Goal: Communication & Community: Answer question/provide support

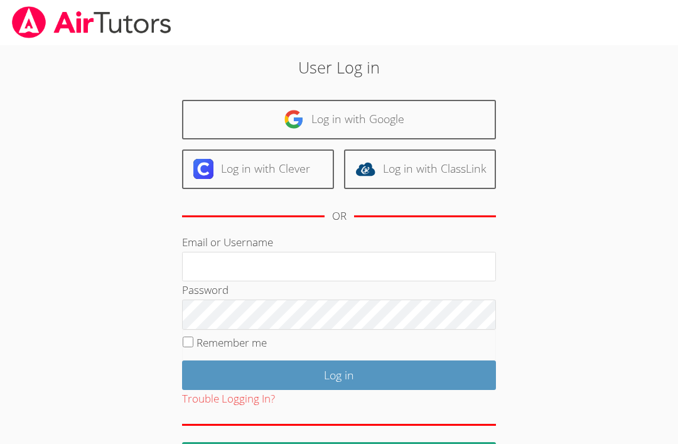
scroll to position [149, 0]
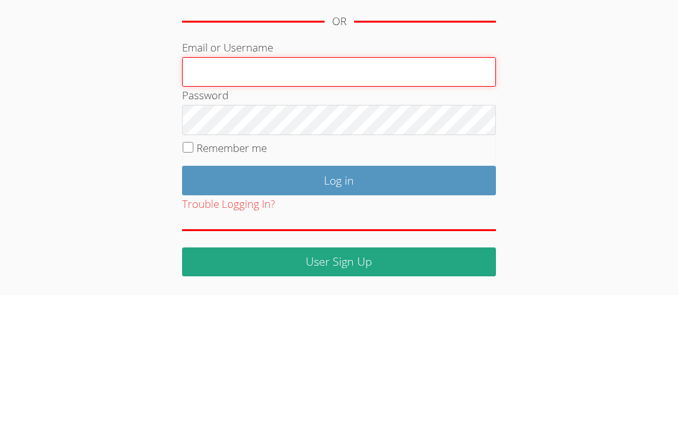
type input "[PERSON_NAME][EMAIL_ADDRESS][DOMAIN_NAME]"
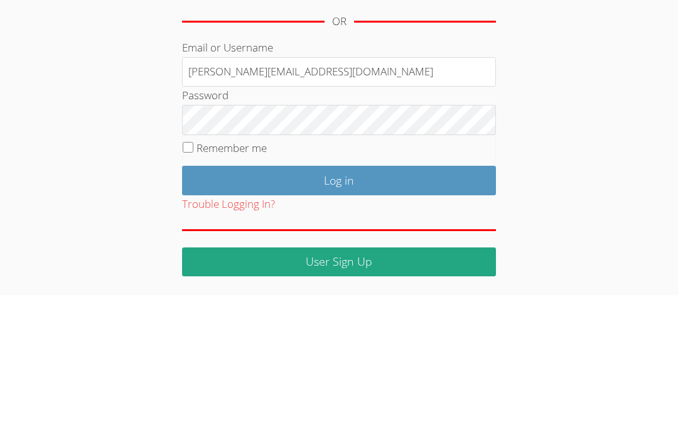
click at [339, 315] on input "Log in" at bounding box center [339, 330] width 314 height 30
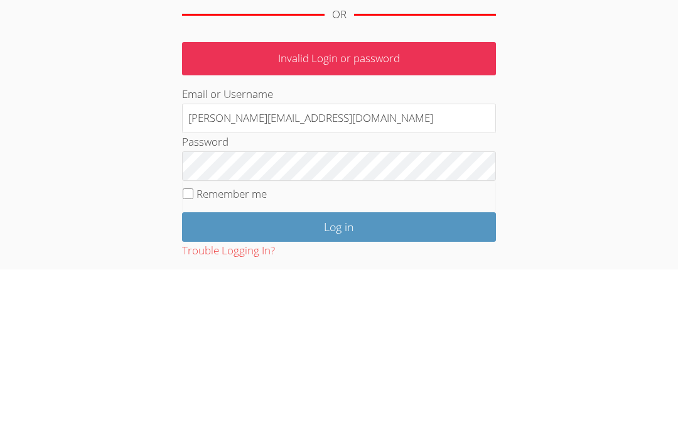
scroll to position [96, 0]
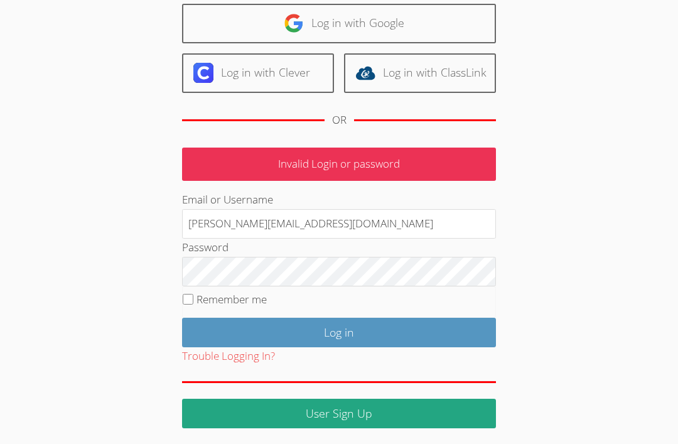
click at [410, 327] on input "Log in" at bounding box center [339, 333] width 314 height 30
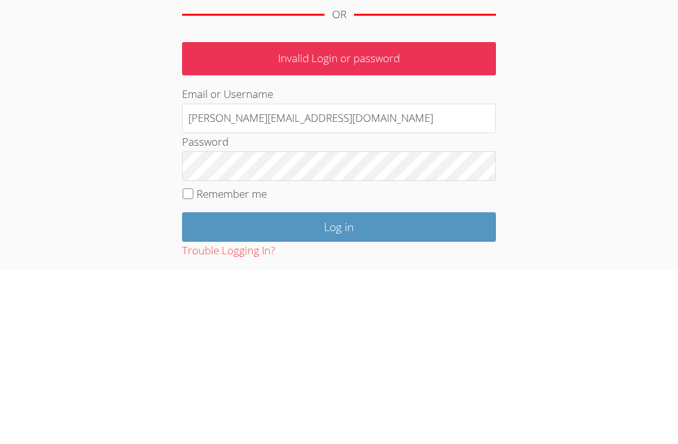
scroll to position [96, 0]
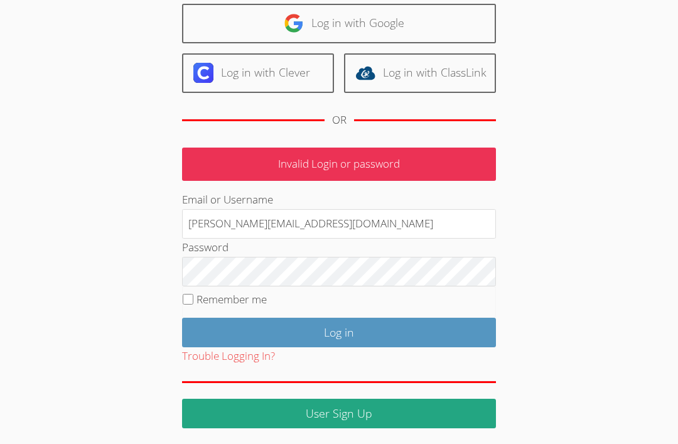
click at [290, 413] on link "User Sign Up" at bounding box center [339, 414] width 314 height 30
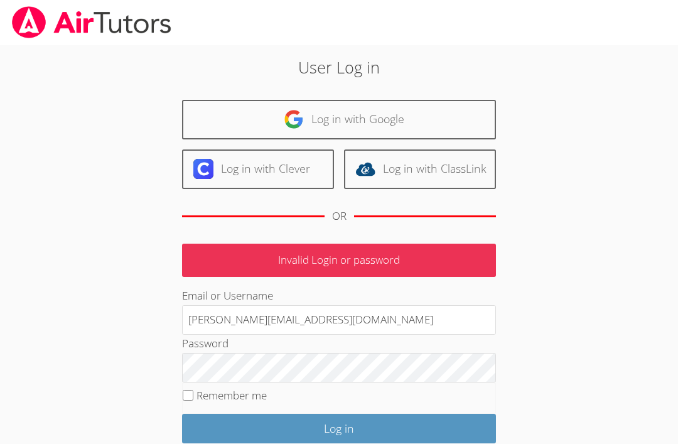
scroll to position [96, 0]
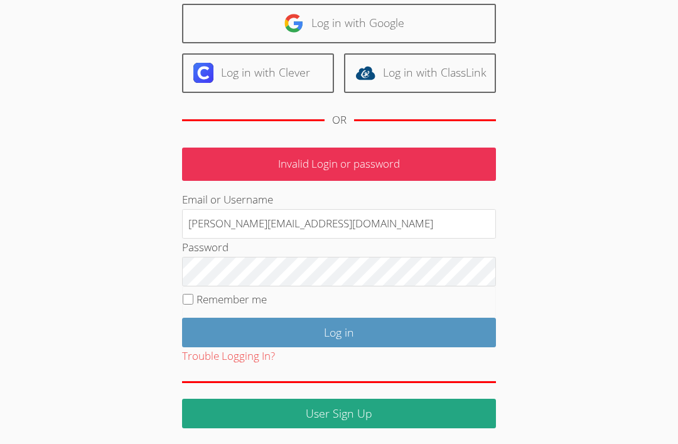
click at [366, 332] on input "Log in" at bounding box center [339, 333] width 314 height 30
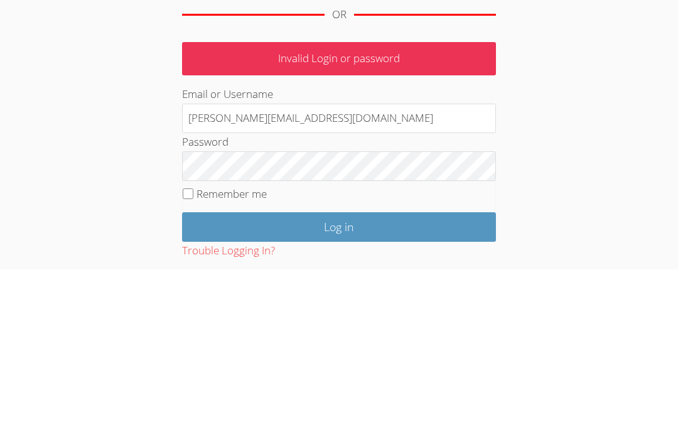
scroll to position [96, 0]
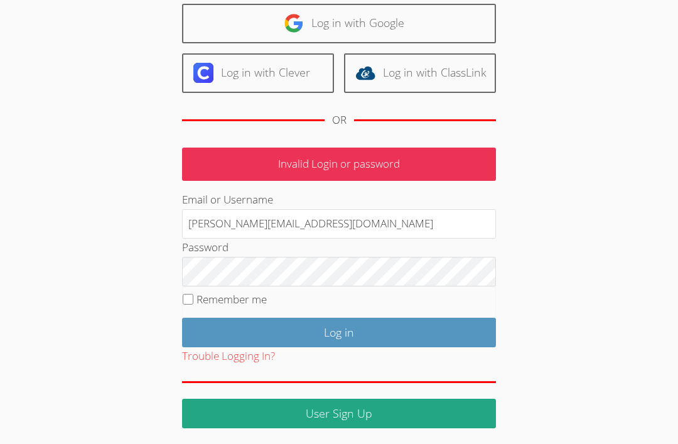
type input "mmarkiha@bhusd.com"
click at [357, 338] on input "Log in" at bounding box center [339, 333] width 314 height 30
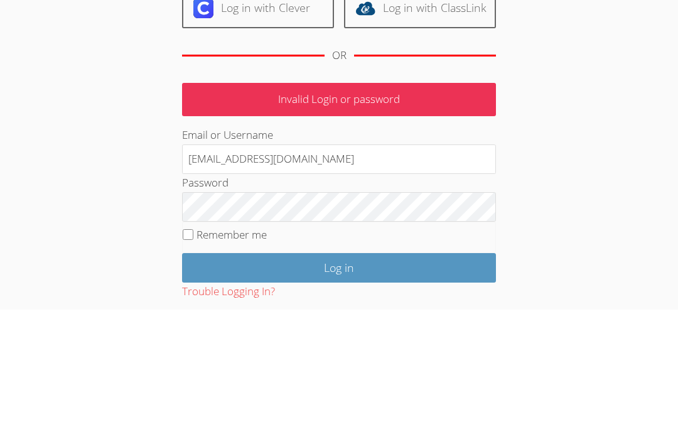
scroll to position [96, 0]
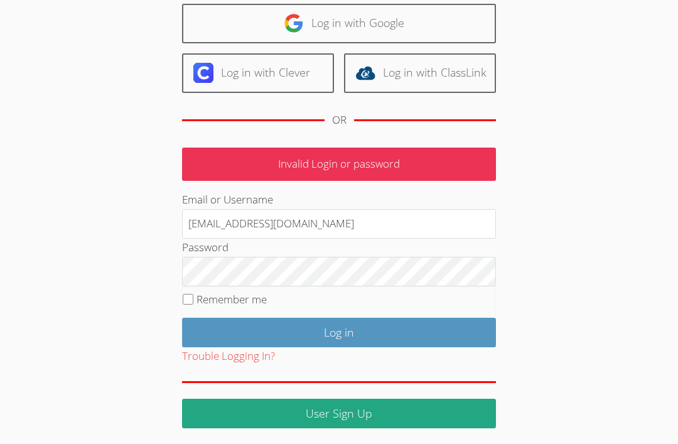
click at [224, 323] on input "Log in" at bounding box center [339, 333] width 314 height 30
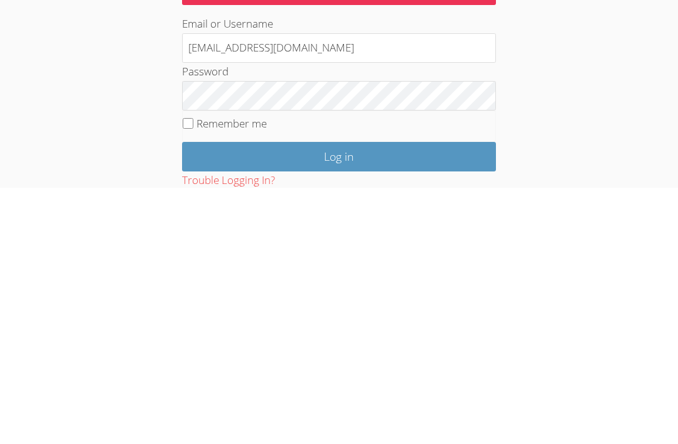
scroll to position [96, 0]
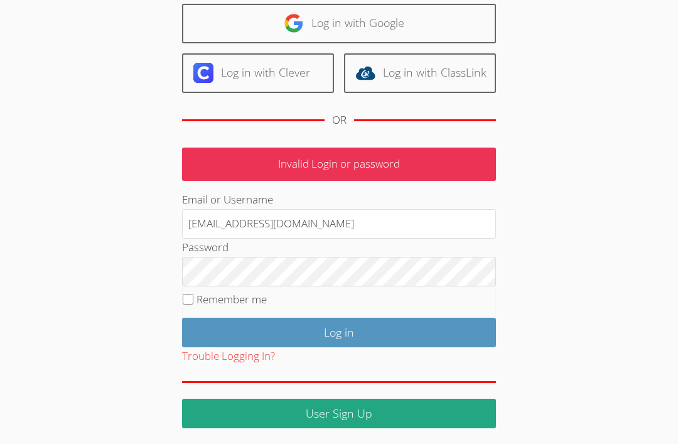
click at [379, 331] on input "Log in" at bounding box center [339, 333] width 314 height 30
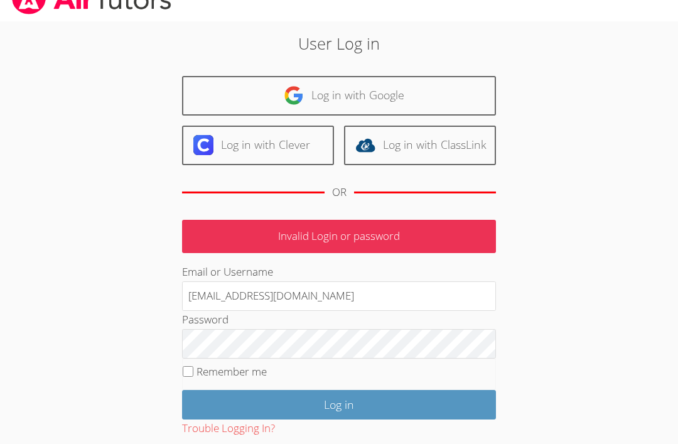
scroll to position [31, 0]
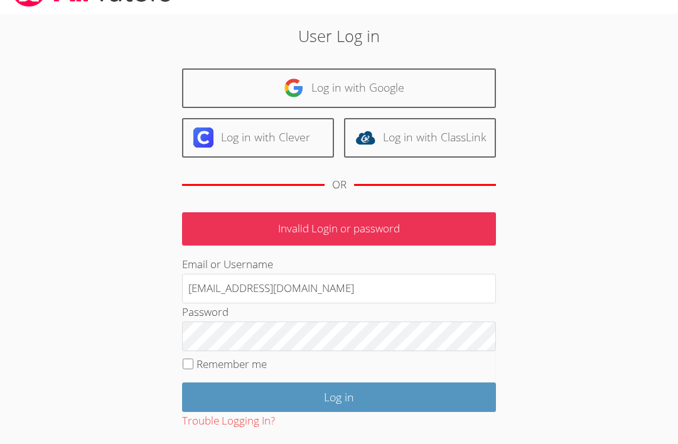
click at [192, 359] on input "Remember me" at bounding box center [188, 364] width 11 height 11
checkbox input "true"
click at [433, 404] on input "Log in" at bounding box center [339, 398] width 314 height 30
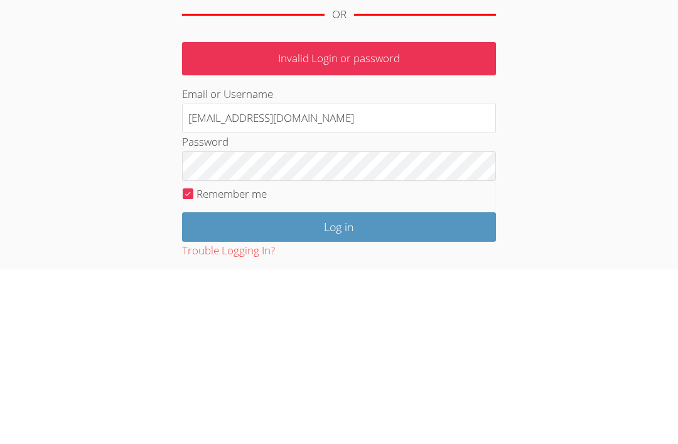
scroll to position [96, 0]
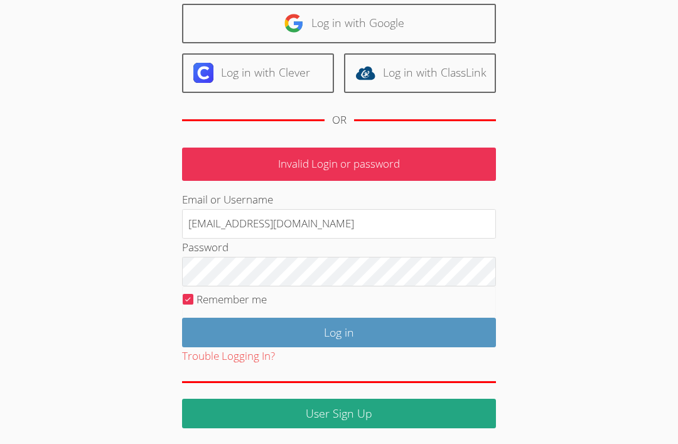
click at [446, 335] on input "Log in" at bounding box center [339, 333] width 314 height 30
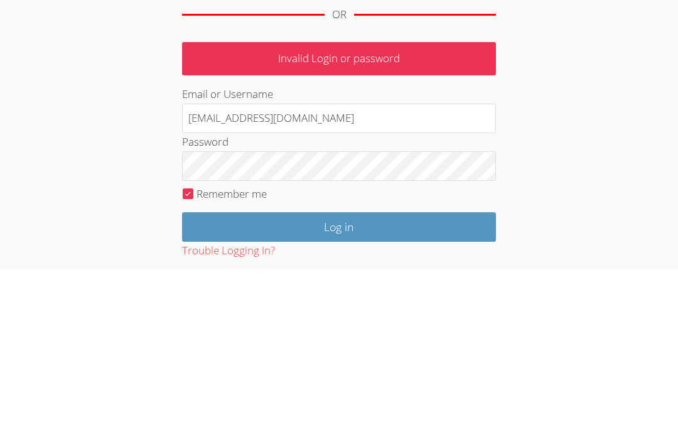
scroll to position [96, 0]
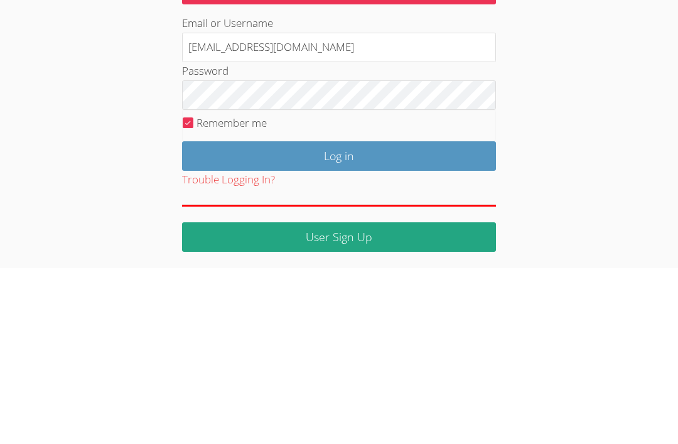
click at [239, 318] on input "Log in" at bounding box center [339, 333] width 314 height 30
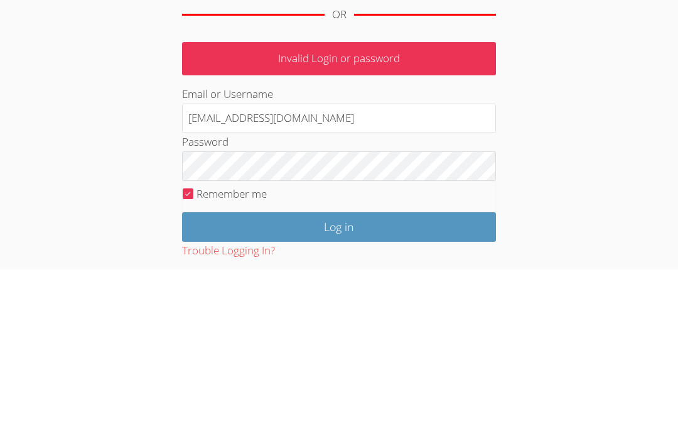
scroll to position [96, 0]
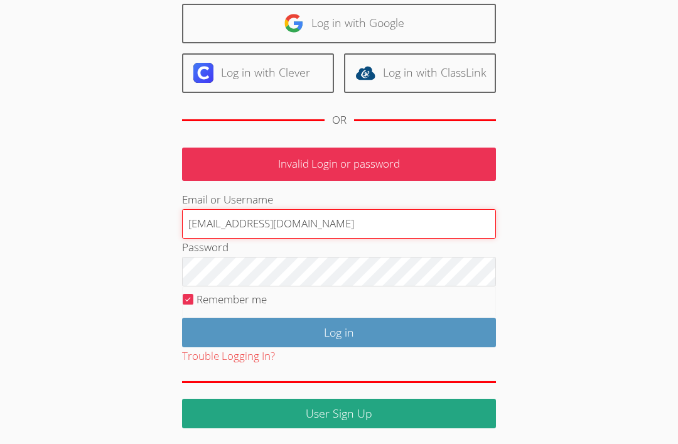
type input "[PERSON_NAME][EMAIL_ADDRESS][DOMAIN_NAME]"
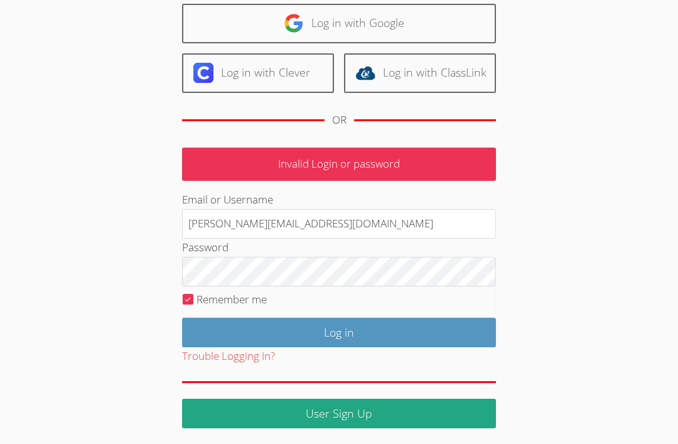
click at [423, 330] on input "Log in" at bounding box center [339, 333] width 314 height 30
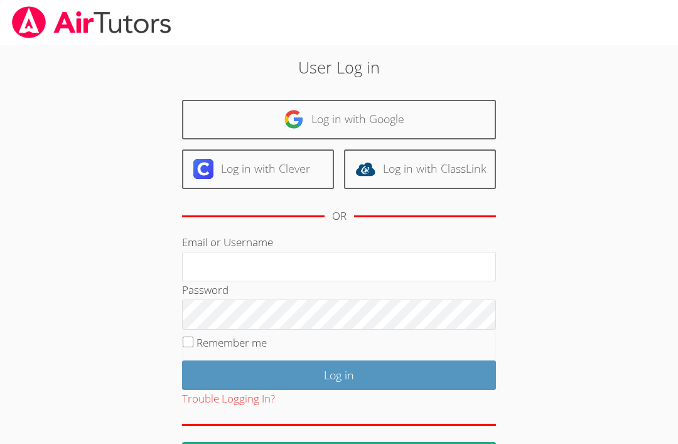
click at [256, 120] on link "Log in with Google" at bounding box center [339, 120] width 314 height 40
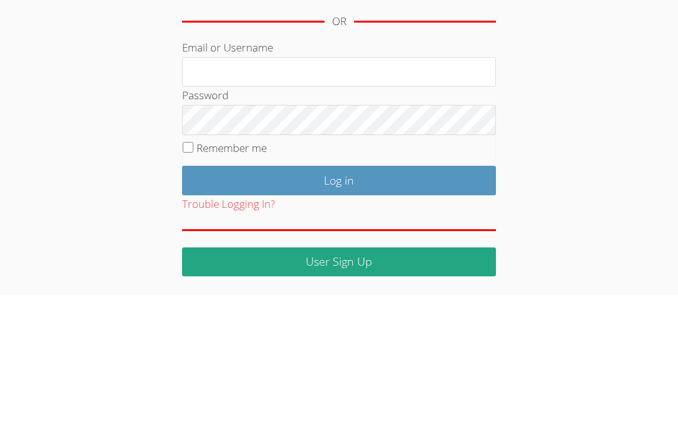
scroll to position [43, 0]
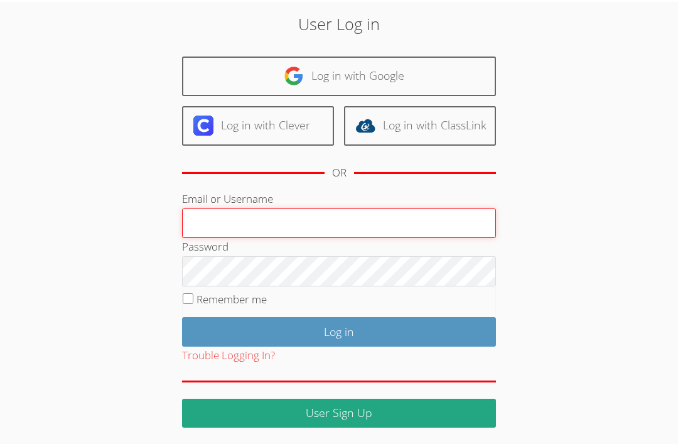
type input "[EMAIL_ADDRESS][DOMAIN_NAME]"
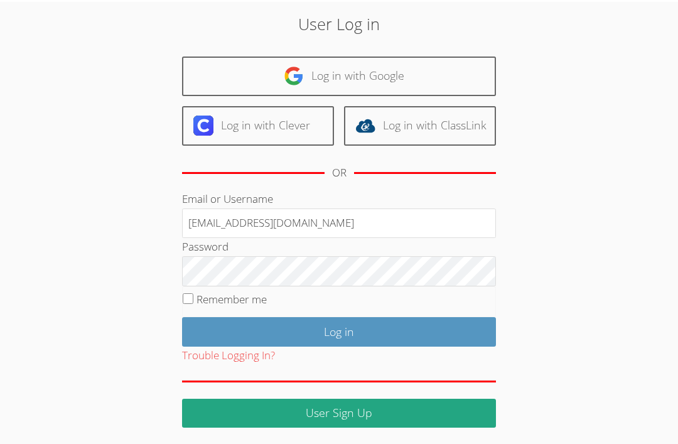
click at [266, 322] on input "Log in" at bounding box center [339, 332] width 314 height 30
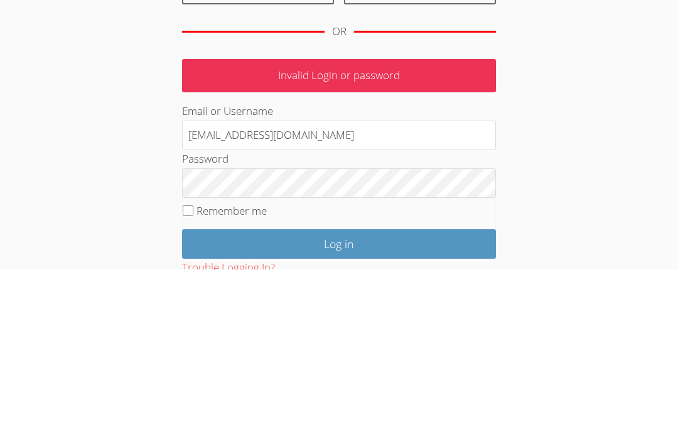
scroll to position [96, 0]
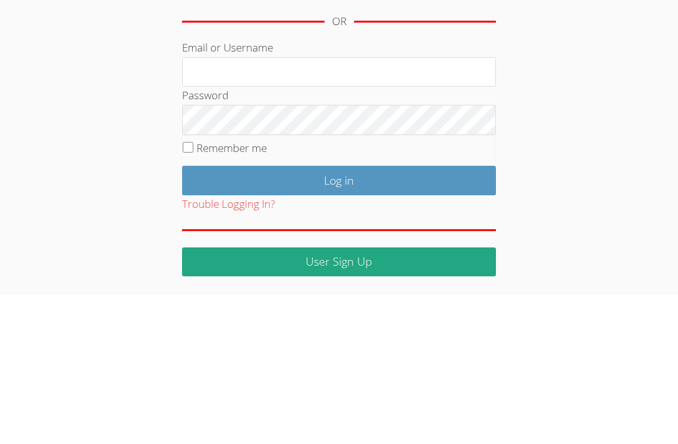
scroll to position [43, 0]
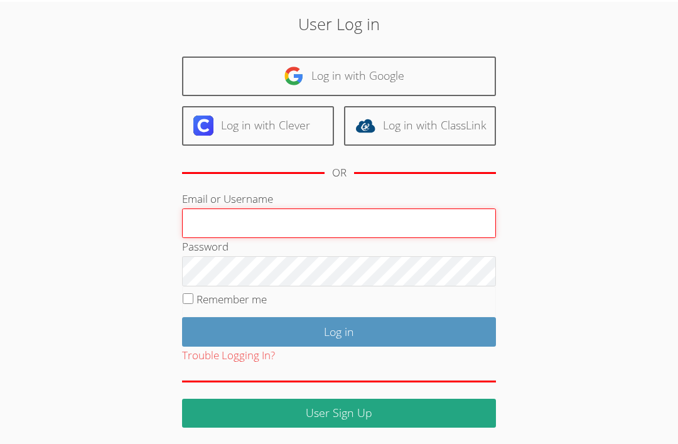
type input "[EMAIL_ADDRESS][DOMAIN_NAME]"
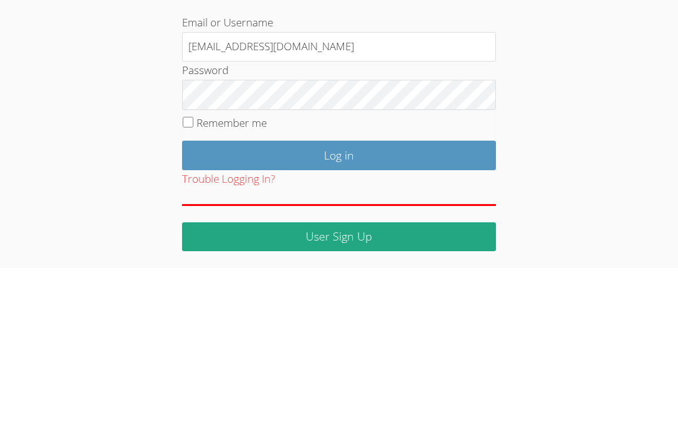
click at [603, 80] on body "User Log in Log in with Google Log in with Clever Log in with ClassLink OR Emai…" at bounding box center [339, 179] width 678 height 444
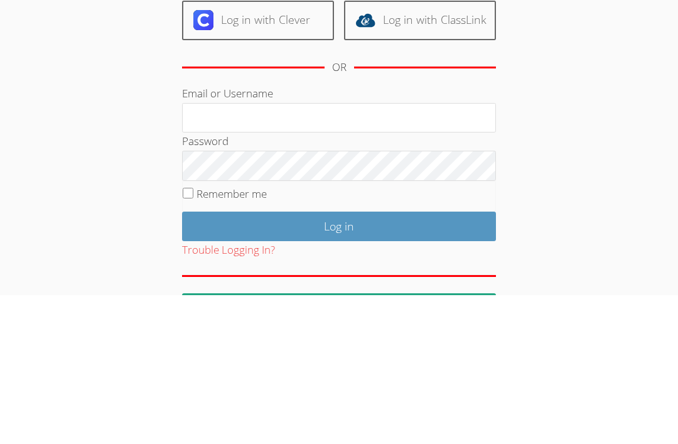
scroll to position [43, 0]
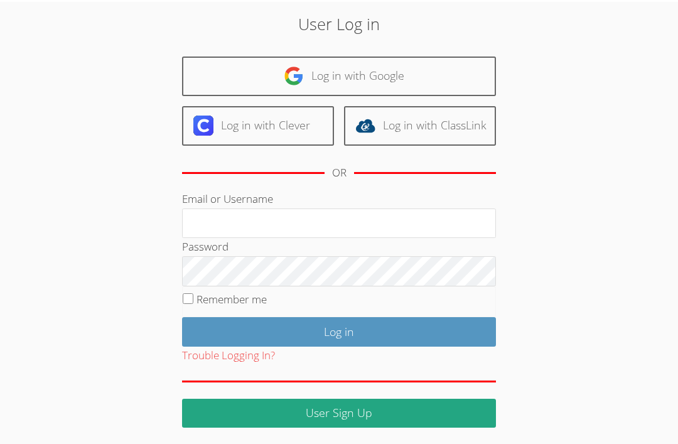
type input "[EMAIL_ADDRESS][DOMAIN_NAME]"
click at [376, 332] on input "Log in" at bounding box center [339, 332] width 314 height 30
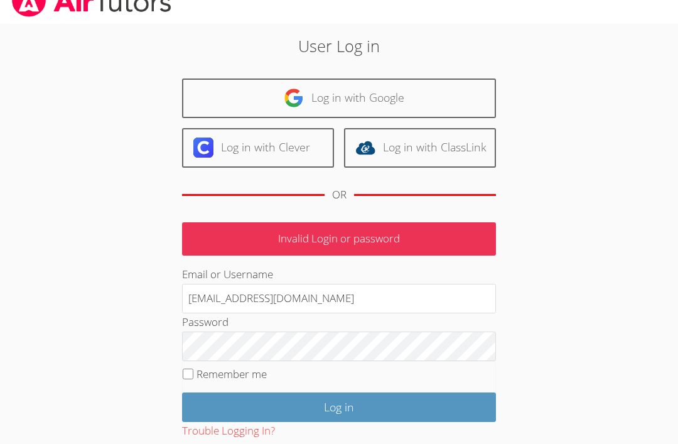
scroll to position [13, 0]
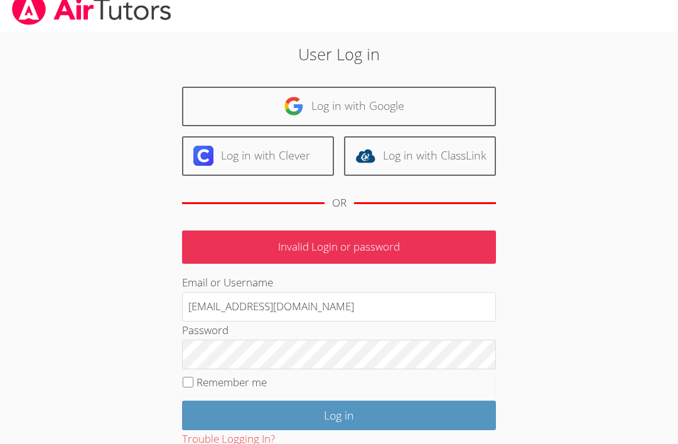
click at [569, 220] on div "User Log in Log in with Google Log in with Clever Log in with ClassLink OR Inva…" at bounding box center [339, 271] width 509 height 479
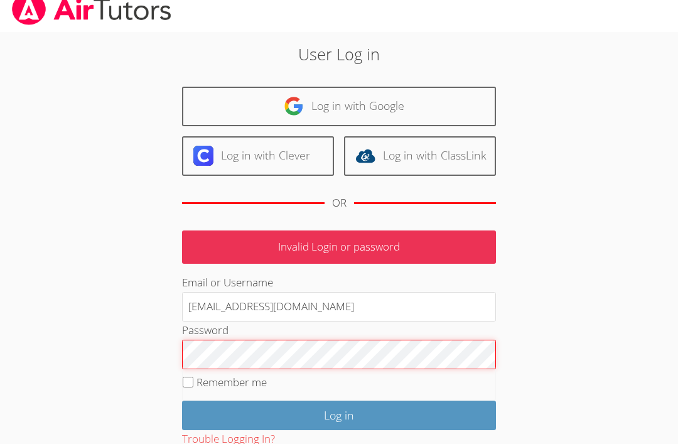
scroll to position [16, 0]
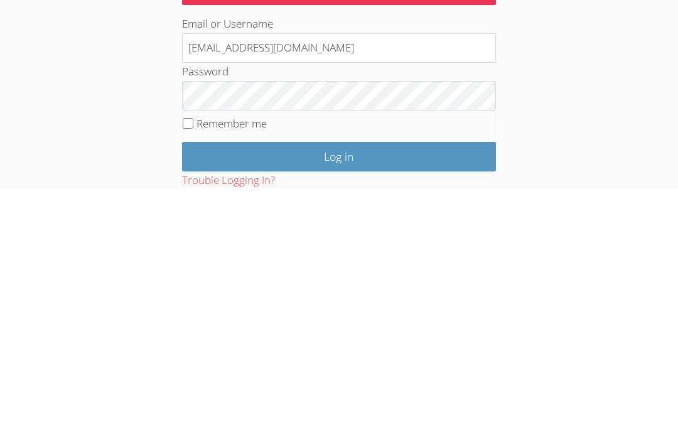
click at [263, 398] on input "Log in" at bounding box center [339, 413] width 314 height 30
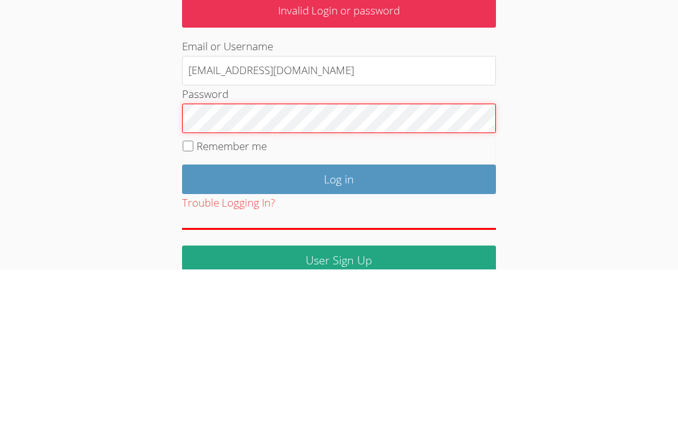
scroll to position [96, 0]
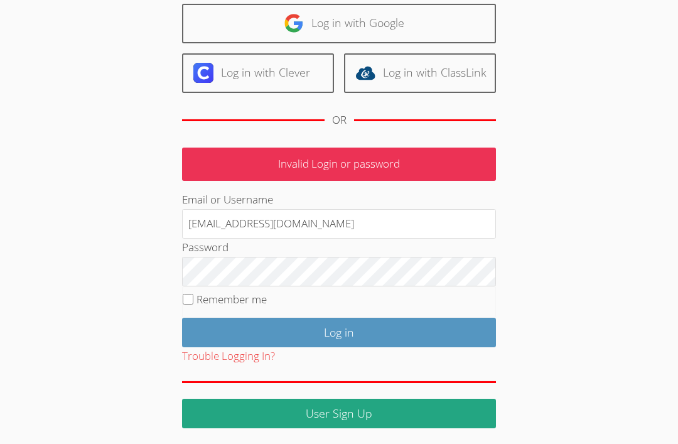
click at [280, 335] on input "Log in" at bounding box center [339, 333] width 314 height 30
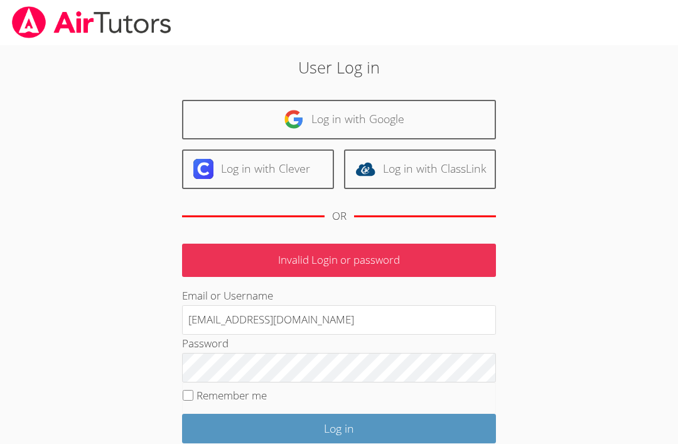
scroll to position [26, 0]
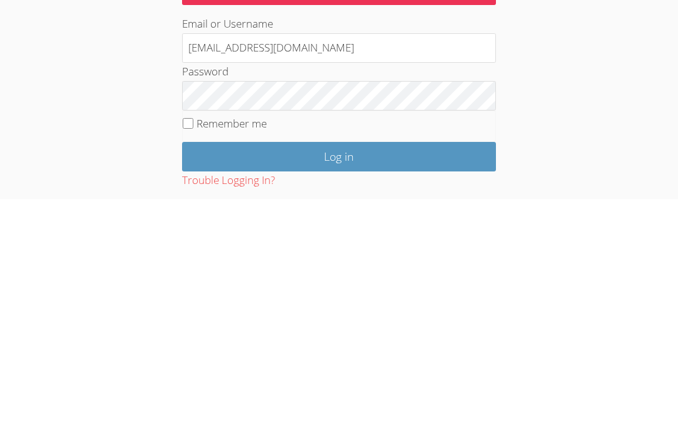
click at [322, 388] on input "Log in" at bounding box center [339, 403] width 314 height 30
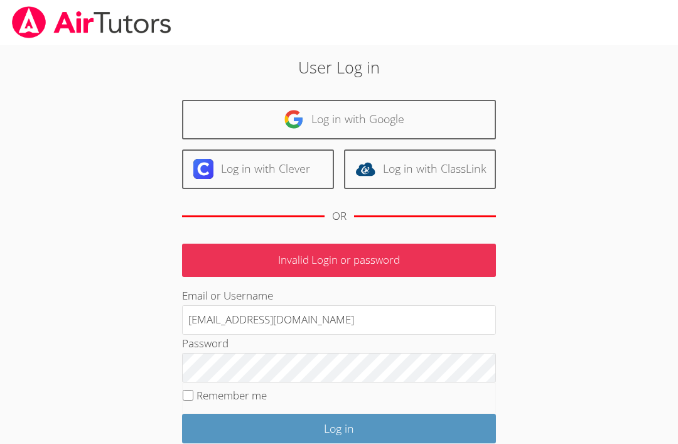
scroll to position [26, 0]
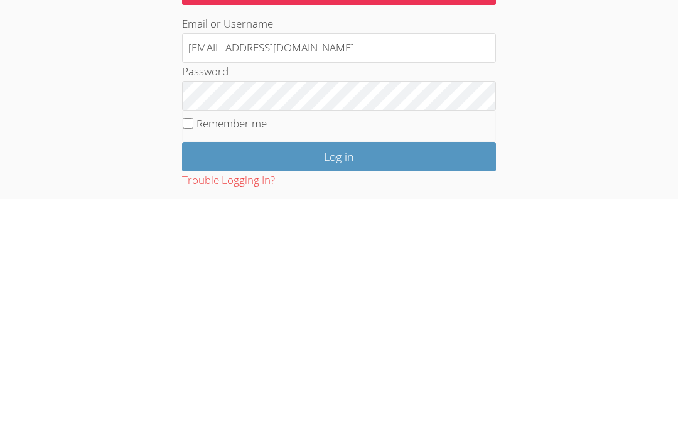
click at [272, 388] on input "Log in" at bounding box center [339, 403] width 314 height 30
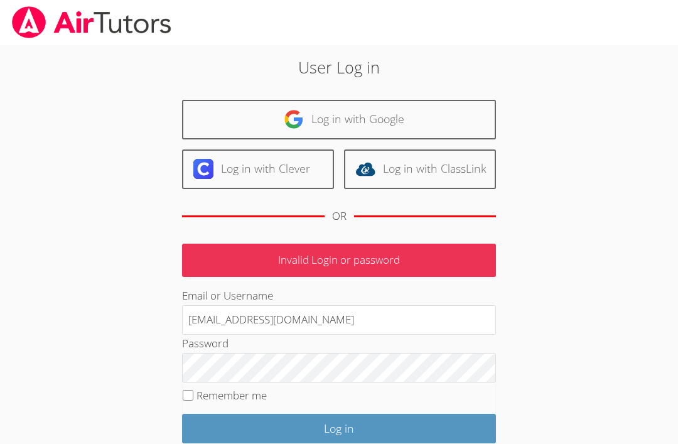
scroll to position [26, 0]
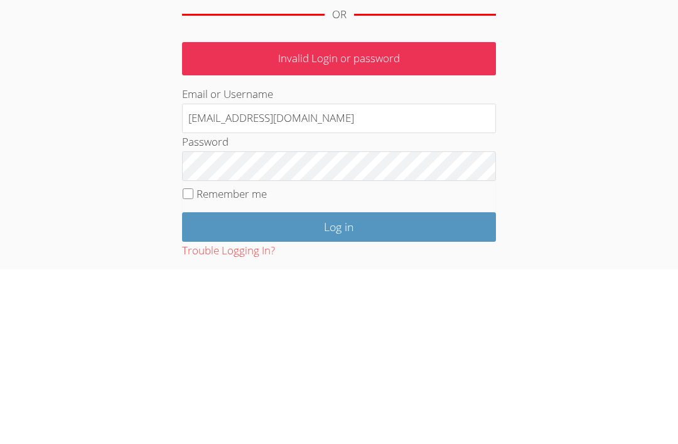
click at [340, 279] on input "mmarkiha@bhusd.com" at bounding box center [339, 294] width 314 height 30
click at [335, 279] on input "mmarkiha@bhusd.com" at bounding box center [339, 294] width 314 height 30
click at [362, 279] on input "mmarkiha@bhusd.com" at bounding box center [339, 294] width 314 height 30
click at [589, 227] on div "User Log in Log in with Google Log in with Clever Log in with ClassLink OR Inva…" at bounding box center [339, 258] width 509 height 479
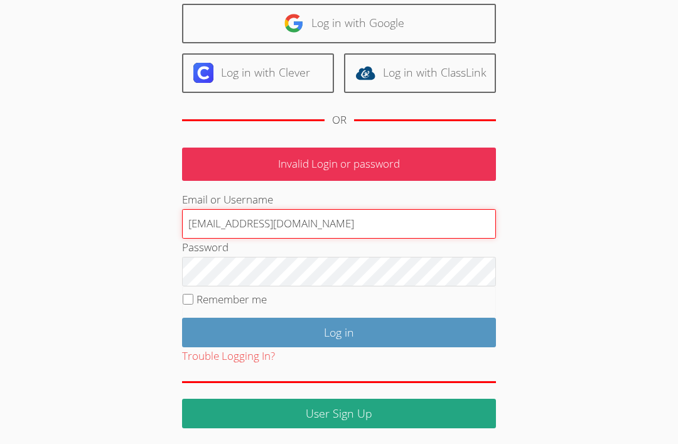
click at [339, 226] on input "mmarkiha@bhusd.com" at bounding box center [339, 224] width 314 height 30
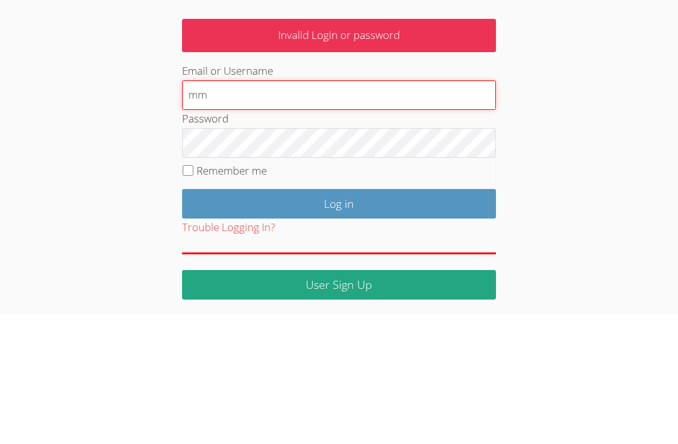
type input "m"
type input "mmarkina@bhusd.com"
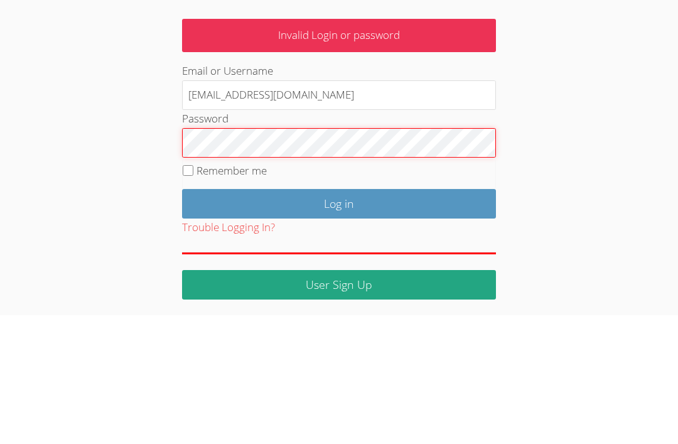
click at [339, 318] on input "Log in" at bounding box center [339, 333] width 314 height 30
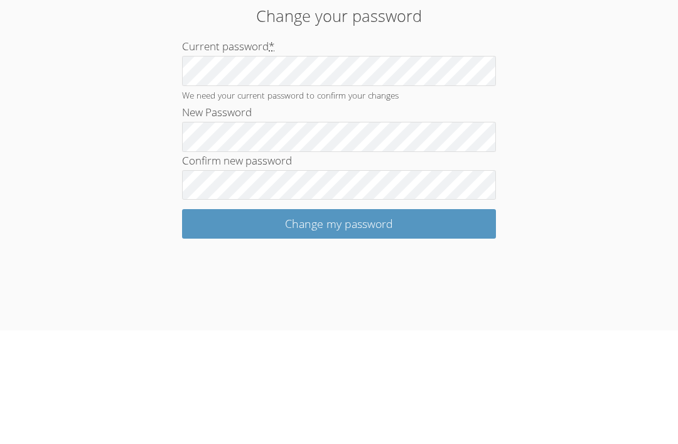
click at [383, 323] on input "Change my password" at bounding box center [339, 338] width 314 height 30
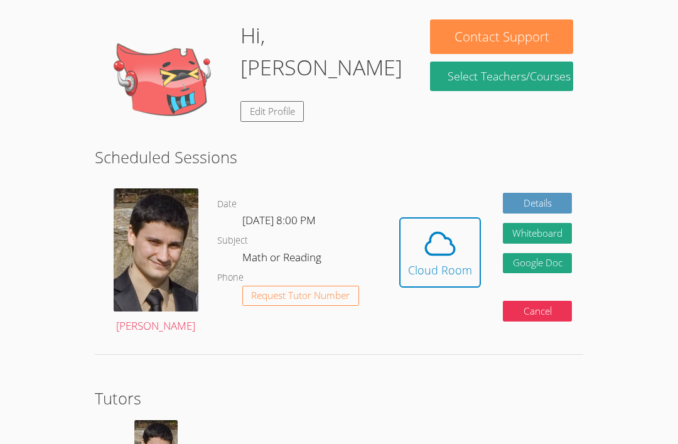
scroll to position [206, 0]
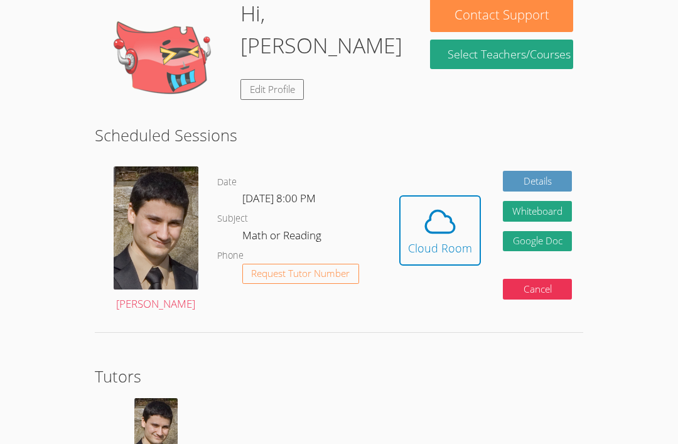
click at [438, 246] on div "Cloud Room" at bounding box center [440, 248] width 64 height 18
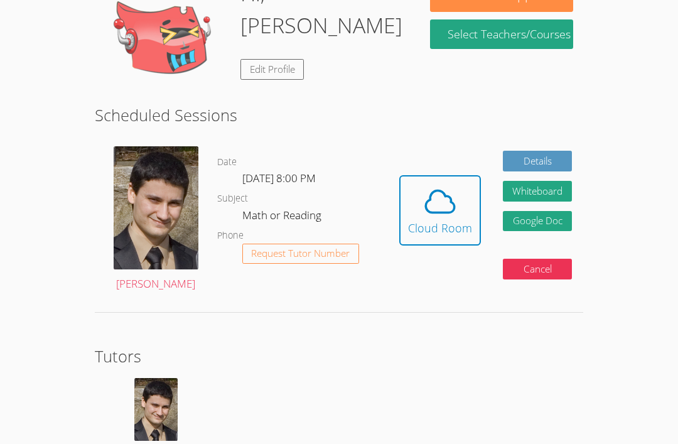
click at [530, 190] on button "Whiteboard" at bounding box center [537, 191] width 69 height 21
click at [445, 216] on icon at bounding box center [440, 201] width 35 height 35
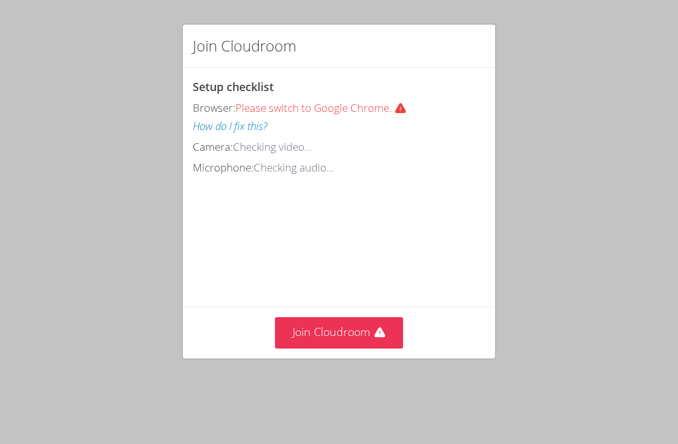
click at [344, 331] on button "Join Cloudroom" at bounding box center [339, 332] width 129 height 31
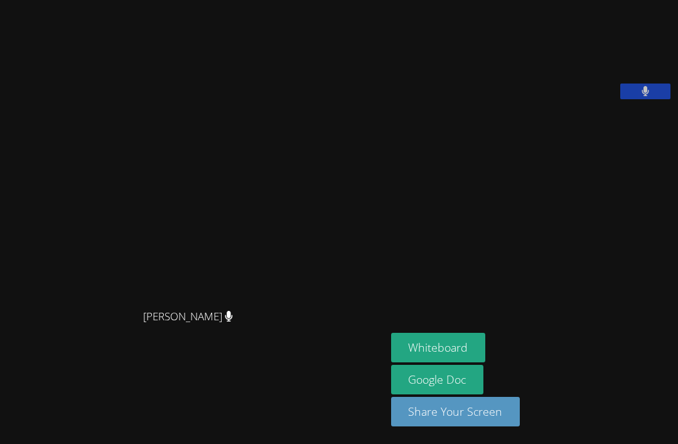
click at [459, 362] on button "Whiteboard" at bounding box center [438, 348] width 95 height 30
